Goal: Information Seeking & Learning: Learn about a topic

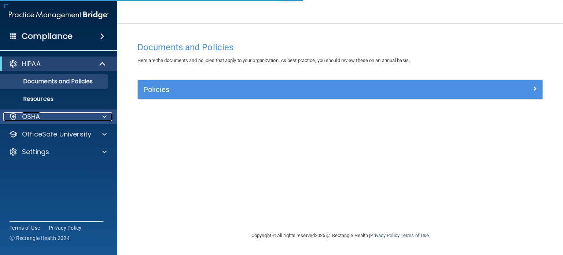
click at [36, 114] on p "OSHA" at bounding box center [31, 116] width 18 height 9
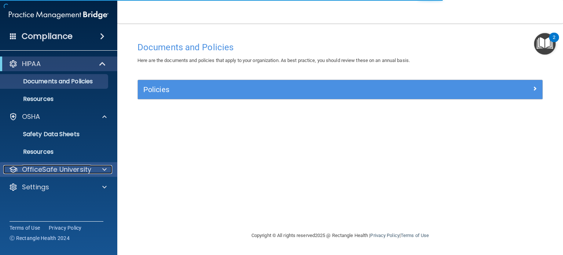
click at [90, 168] on p "OfficeSafe University" at bounding box center [56, 169] width 69 height 9
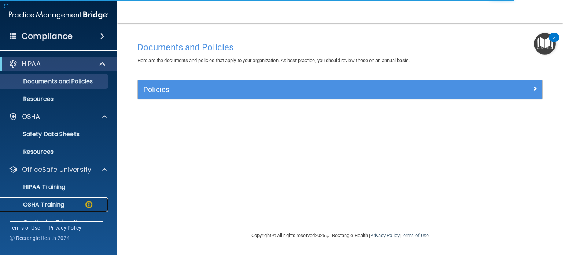
click at [51, 207] on p "OSHA Training" at bounding box center [34, 204] width 59 height 7
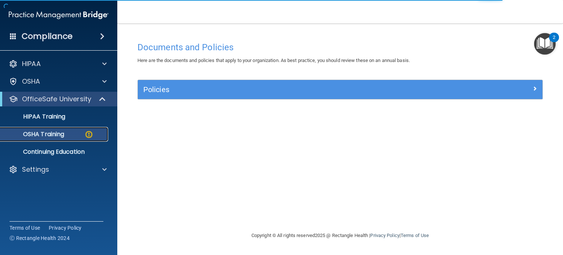
click at [60, 137] on p "OSHA Training" at bounding box center [34, 134] width 59 height 7
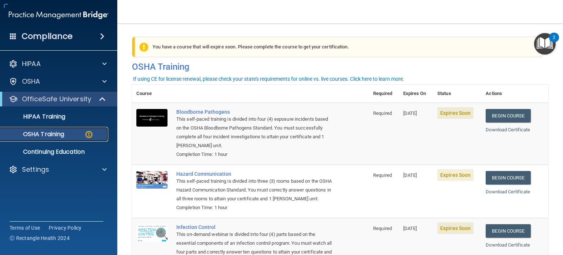
click at [75, 134] on div "OSHA Training" at bounding box center [55, 134] width 100 height 7
click at [60, 118] on p "HIPAA Training" at bounding box center [35, 116] width 60 height 7
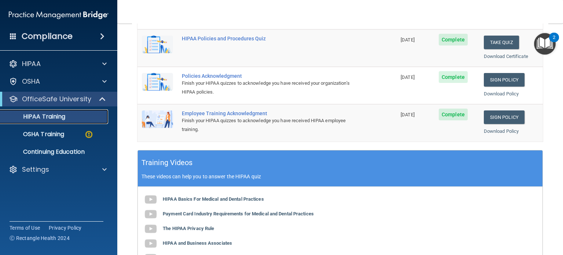
scroll to position [174, 0]
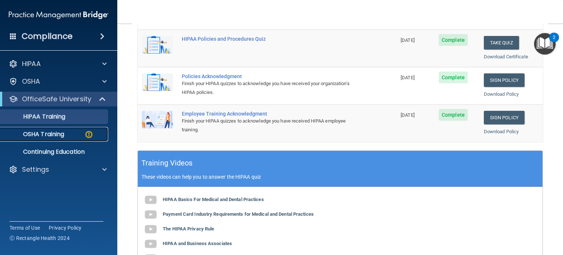
click at [87, 129] on link "OSHA Training" at bounding box center [50, 134] width 115 height 15
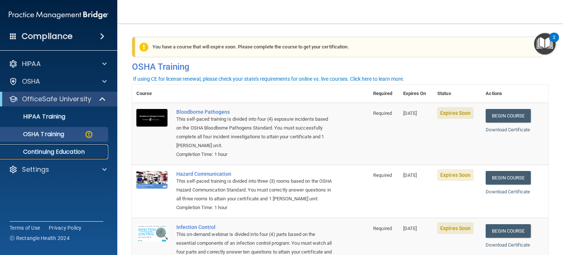
click at [48, 149] on p "Continuing Education" at bounding box center [55, 151] width 100 height 7
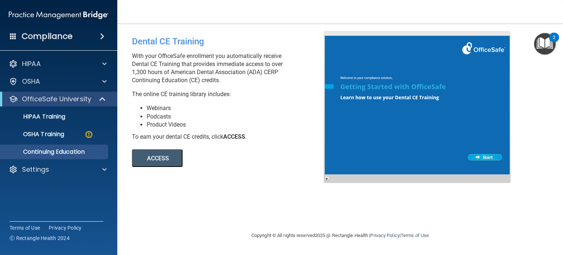
click at [63, 93] on div "OfficeSafe University" at bounding box center [58, 99] width 117 height 15
